Goal: Entertainment & Leisure: Consume media (video, audio)

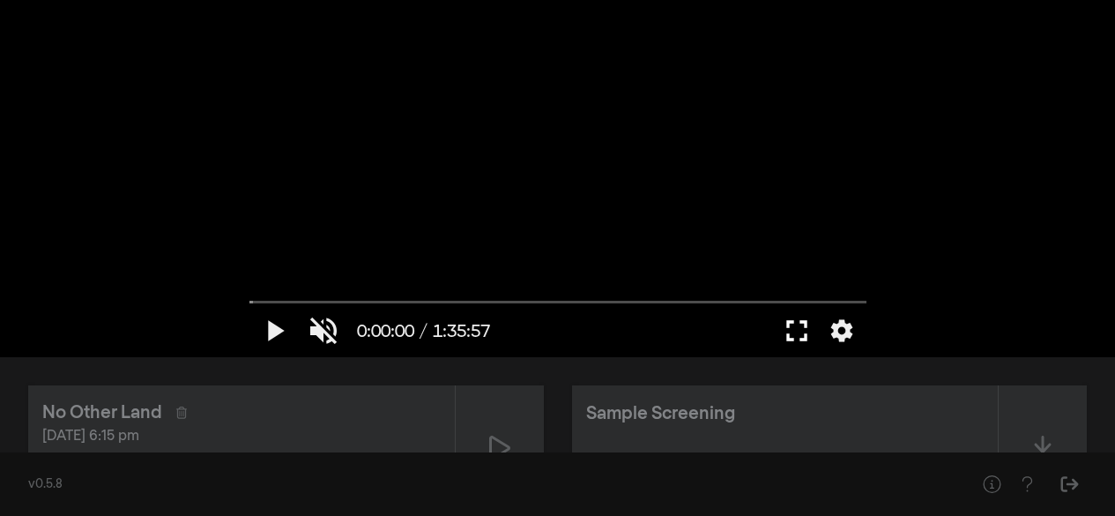
click at [794, 336] on button "fullscreen" at bounding box center [796, 330] width 49 height 53
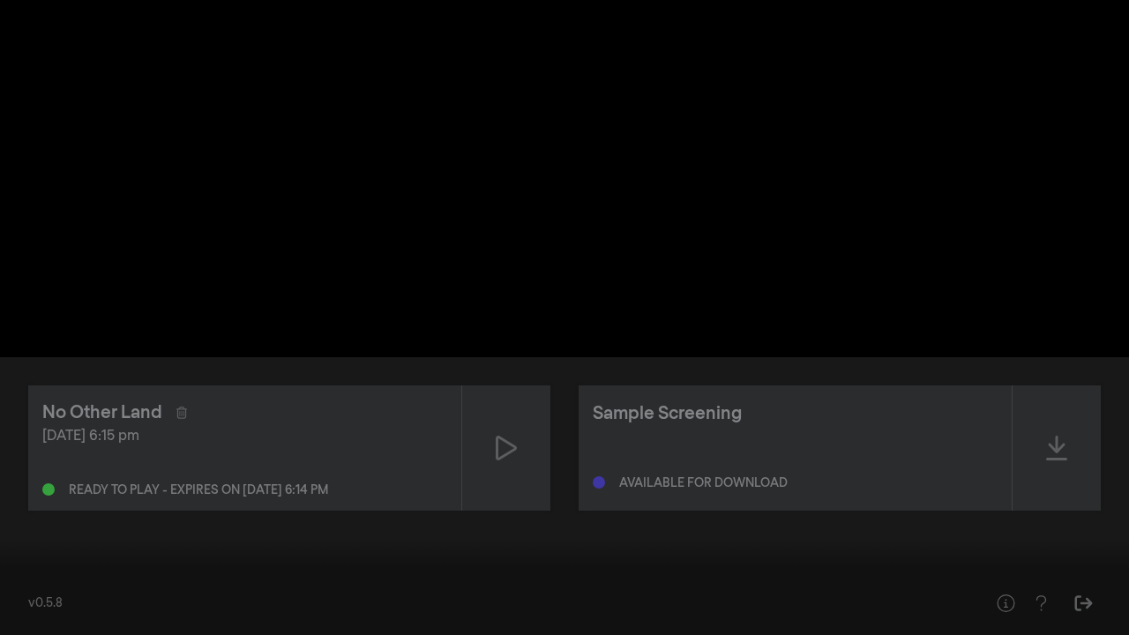
drag, startPoint x: 1035, startPoint y: 591, endPoint x: 1035, endPoint y: 514, distance: 76.7
click at [1035, 515] on button "fullscreen_exit" at bounding box center [1049, 608] width 49 height 53
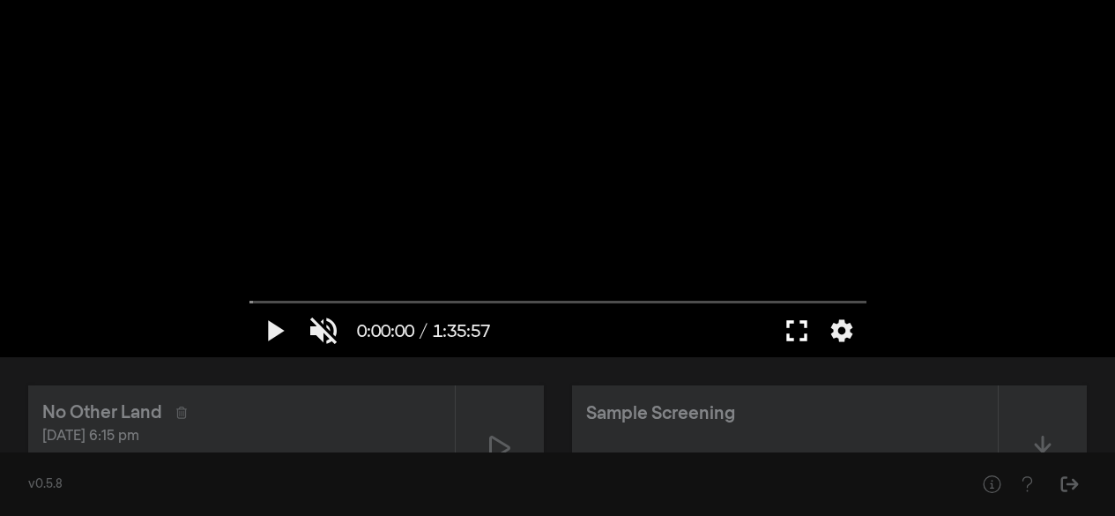
click at [794, 332] on button "fullscreen" at bounding box center [796, 330] width 49 height 53
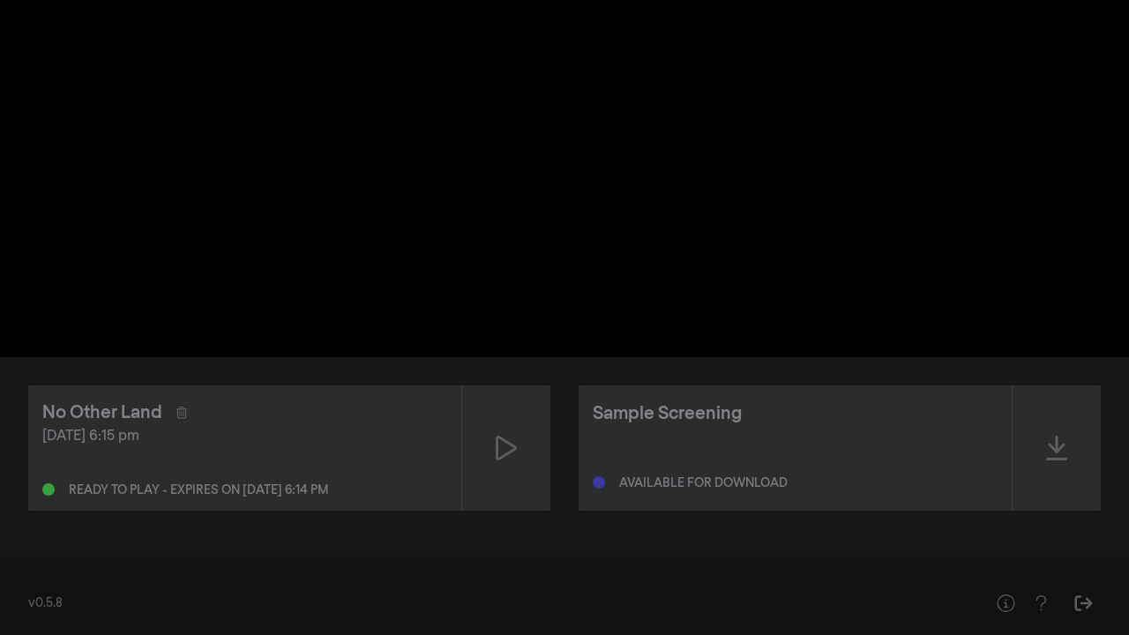
click at [77, 515] on button "volume_off" at bounding box center [82, 608] width 49 height 53
drag, startPoint x: 128, startPoint y: 611, endPoint x: 146, endPoint y: 607, distance: 19.0
type input "1"
click at [146, 515] on input "Volume" at bounding box center [129, 609] width 44 height 11
click at [148, 515] on input "Volume" at bounding box center [129, 609] width 44 height 11
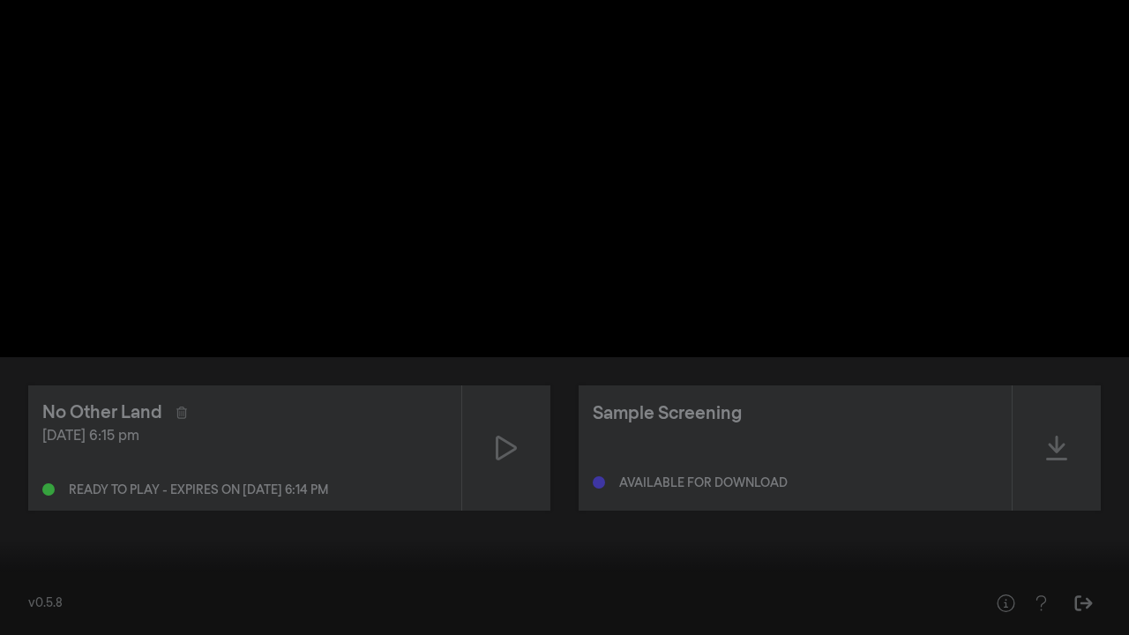
click at [35, 515] on button "play_arrow" at bounding box center [33, 608] width 49 height 53
click at [1093, 515] on button "settings" at bounding box center [1095, 608] width 41 height 53
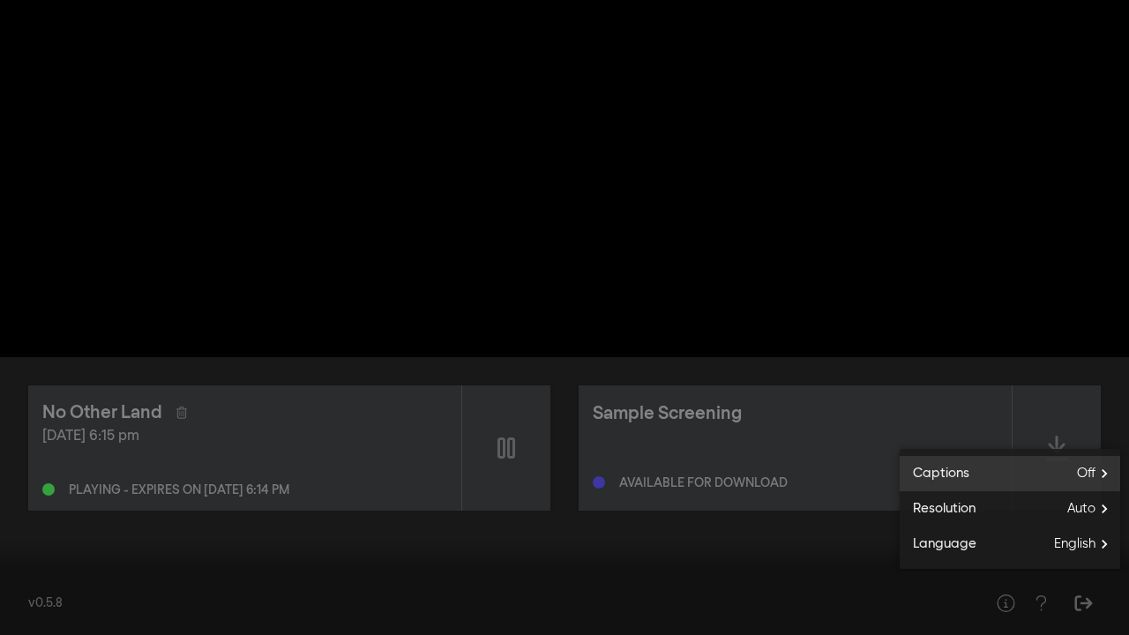
click at [1028, 477] on label "Captions Off" at bounding box center [1009, 473] width 220 height 35
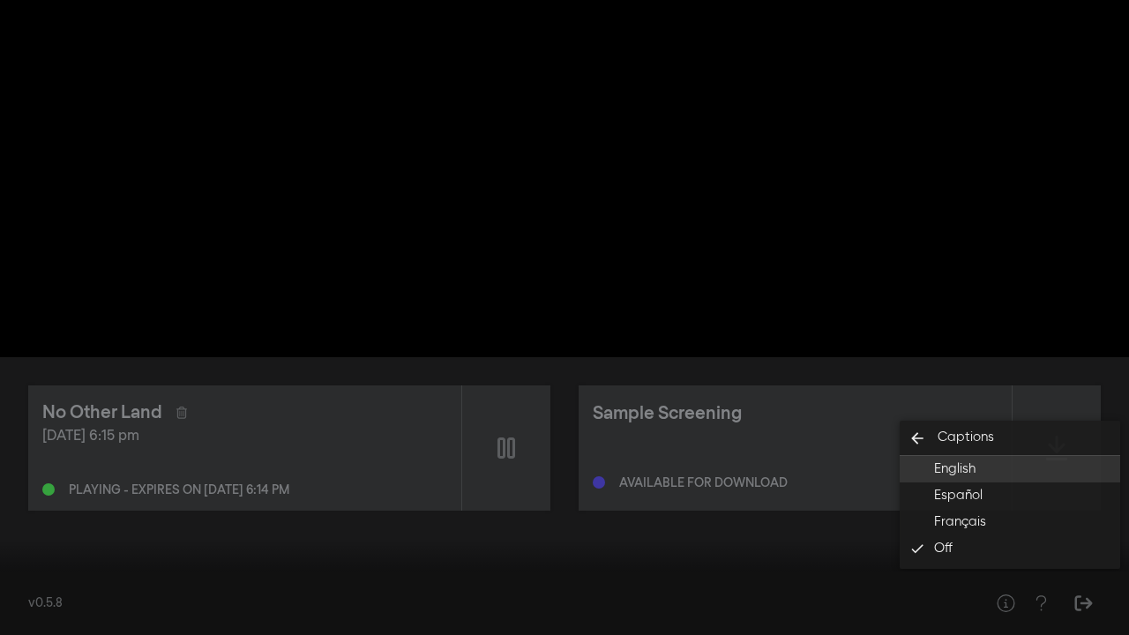
click at [1003, 470] on button "English" at bounding box center [1009, 469] width 220 height 26
click at [1098, 515] on button "settings" at bounding box center [1095, 608] width 41 height 53
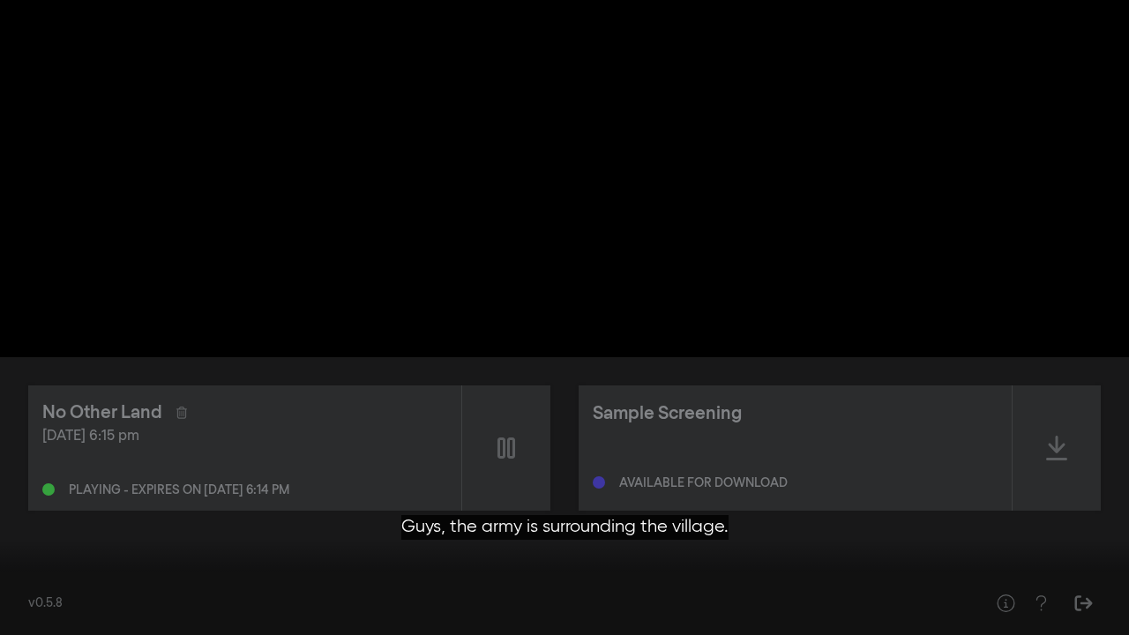
type input "42.342836"
